Goal: Task Accomplishment & Management: Manage account settings

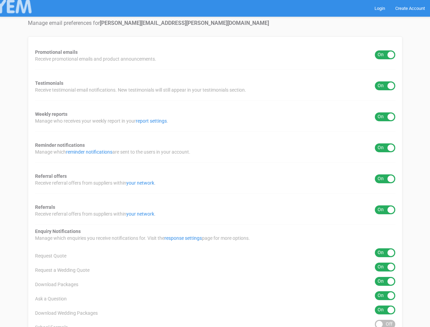
click at [215, 163] on div "Promotional emails ON OFF Receive promotional emails and product announcements.…" at bounding box center [215, 274] width 374 height 476
click at [385, 55] on div "ON OFF" at bounding box center [385, 54] width 20 height 9
click at [385, 86] on div "ON OFF" at bounding box center [385, 85] width 20 height 9
click at [385, 117] on div "ON OFF" at bounding box center [385, 116] width 20 height 9
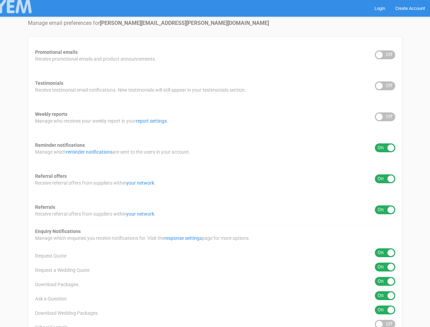
click at [385, 148] on div "ON OFF" at bounding box center [385, 147] width 20 height 9
click at [385, 179] on div "ON OFF" at bounding box center [385, 178] width 20 height 9
click at [385, 210] on div "ON OFF" at bounding box center [385, 209] width 20 height 9
click at [385, 252] on div "ON OFF" at bounding box center [385, 252] width 20 height 9
click at [385, 267] on div "ON OFF" at bounding box center [385, 266] width 20 height 9
